Goal: Find specific page/section: Find specific page/section

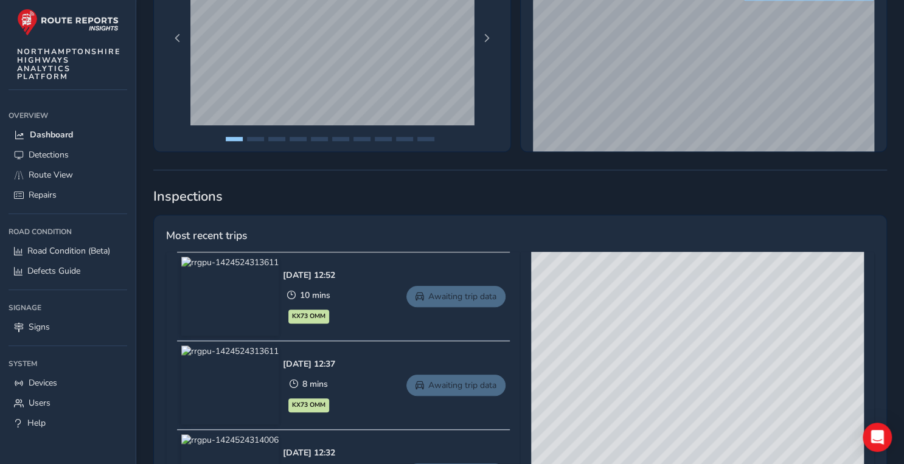
scroll to position [632, 0]
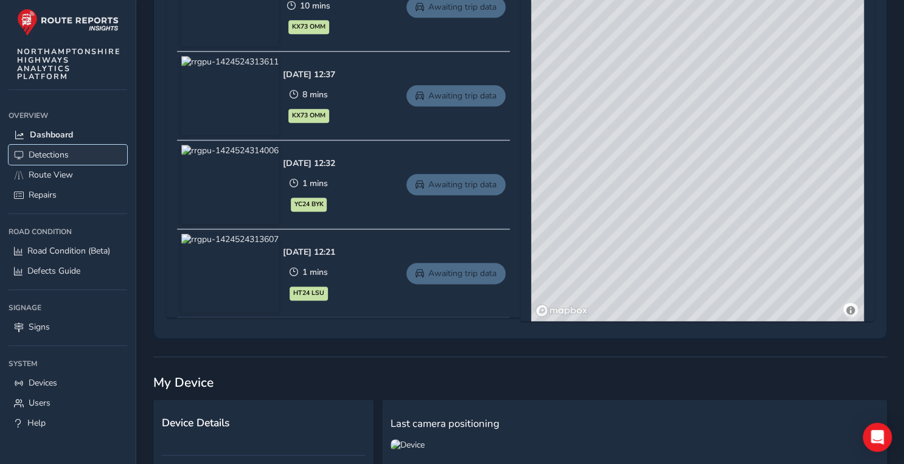
click at [19, 148] on link "Detections" at bounding box center [68, 155] width 119 height 20
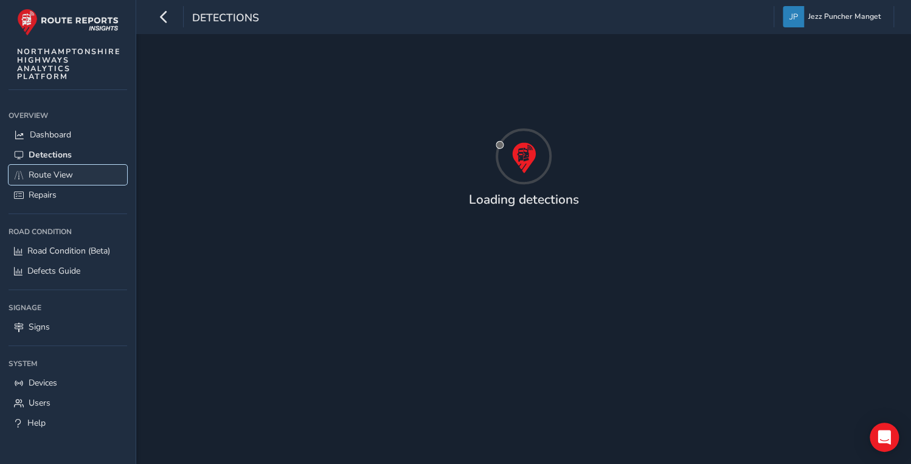
click at [58, 169] on span "Route View" at bounding box center [51, 175] width 44 height 12
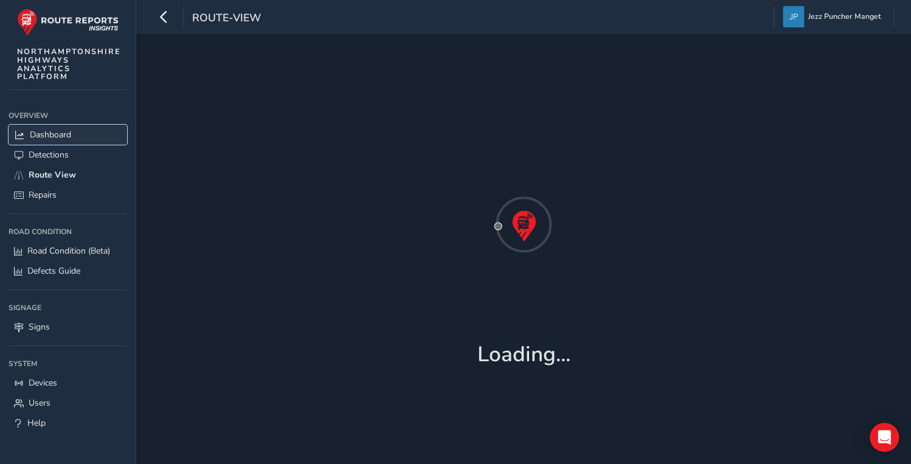
click at [64, 129] on span "Dashboard" at bounding box center [50, 135] width 41 height 12
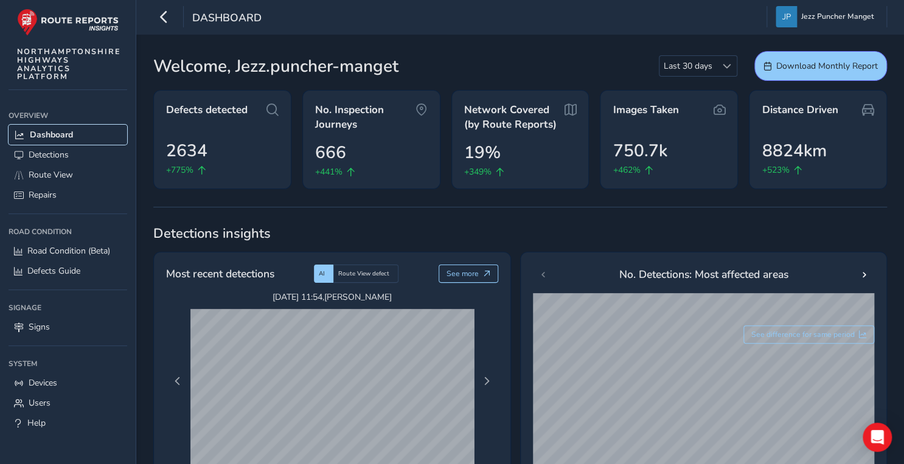
scroll to position [195, 0]
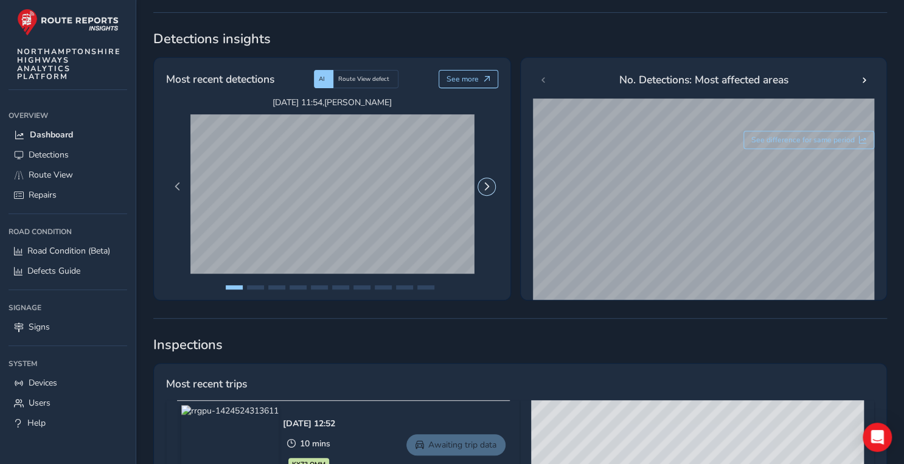
click at [490, 182] on span "Next Page" at bounding box center [486, 186] width 9 height 9
click at [55, 163] on link "Detections" at bounding box center [68, 155] width 119 height 20
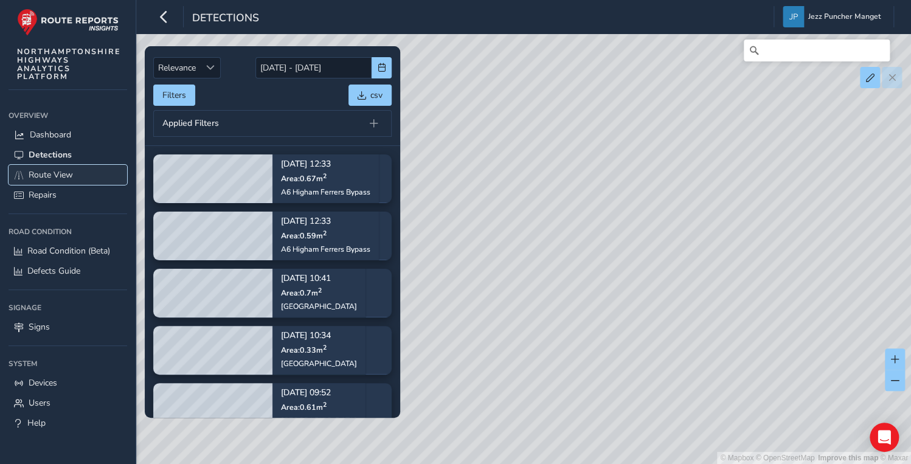
click at [34, 175] on span "Route View" at bounding box center [51, 175] width 44 height 12
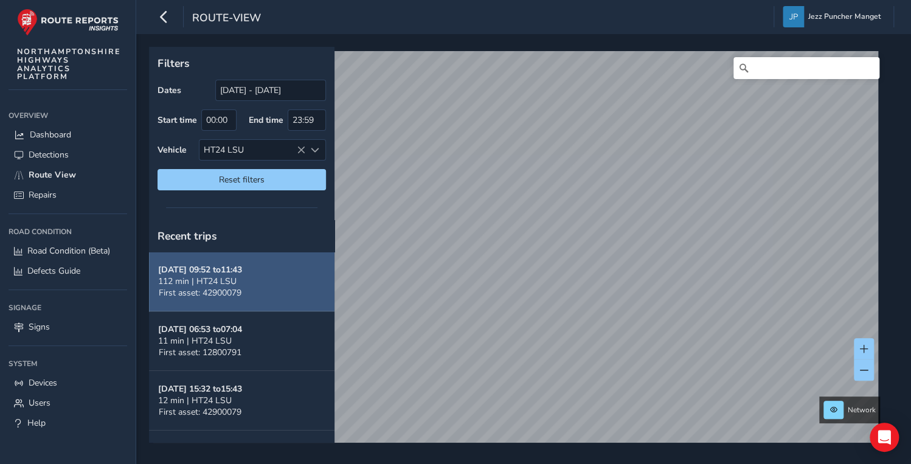
click at [238, 280] on div "112 min | HT24 LSU" at bounding box center [200, 281] width 84 height 12
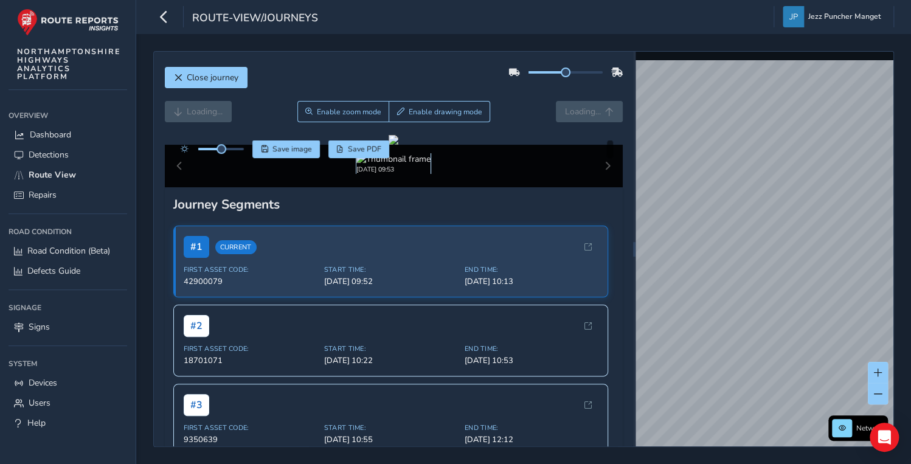
click at [398, 165] on img at bounding box center [393, 159] width 74 height 12
click at [159, 11] on icon "button" at bounding box center [164, 16] width 13 height 21
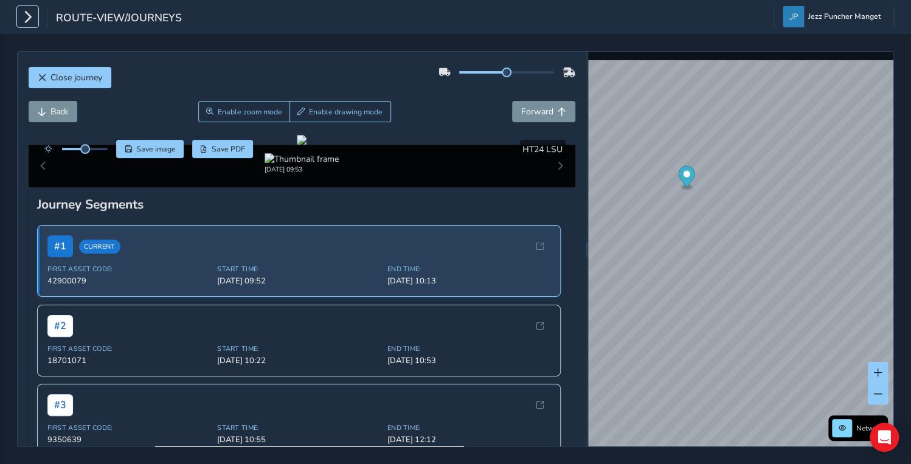
scroll to position [292, 0]
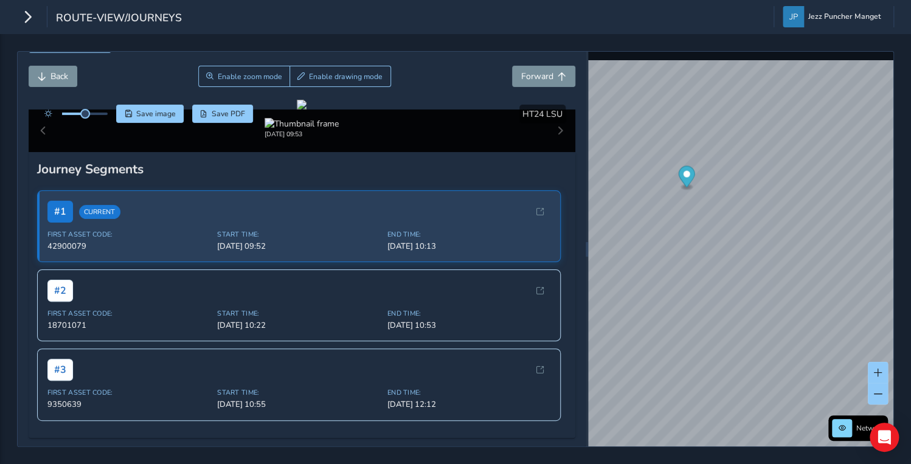
click at [669, 381] on div "Network © Mapbox © OpenStreetMap Improve this map © Maxar" at bounding box center [740, 249] width 305 height 395
